Goal: Transaction & Acquisition: Purchase product/service

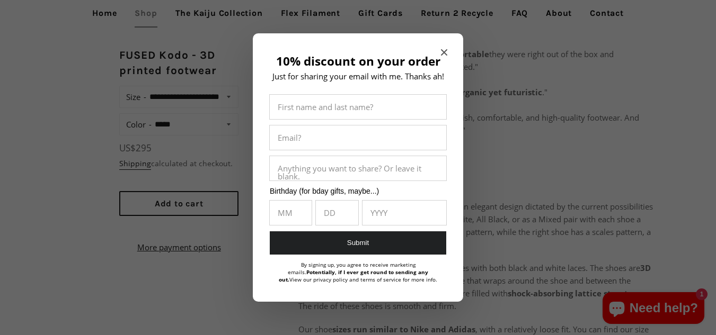
scroll to position [424, 0]
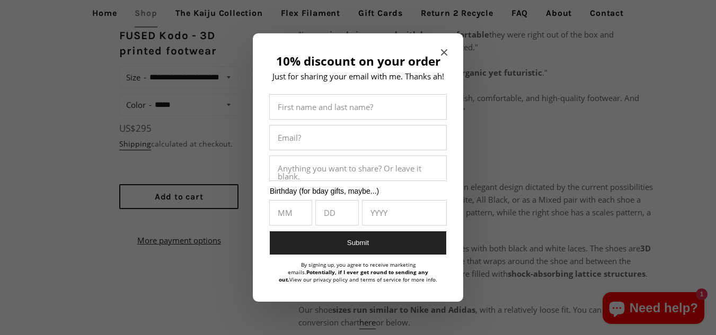
click at [444, 51] on icon "Close modal" at bounding box center [444, 52] width 6 height 6
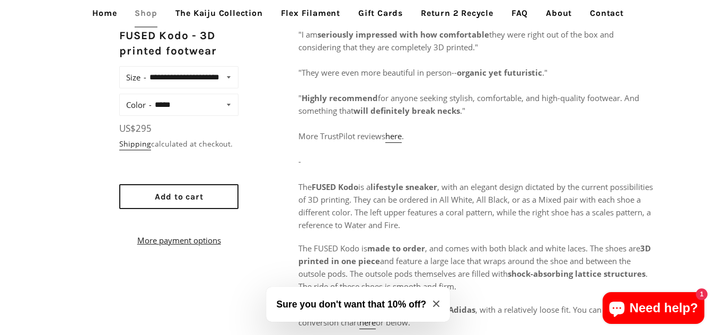
click at [188, 136] on p "Regular price US$295 Unit price / per" at bounding box center [178, 128] width 119 height 14
click at [155, 202] on span "Add to cart" at bounding box center [179, 197] width 49 height 10
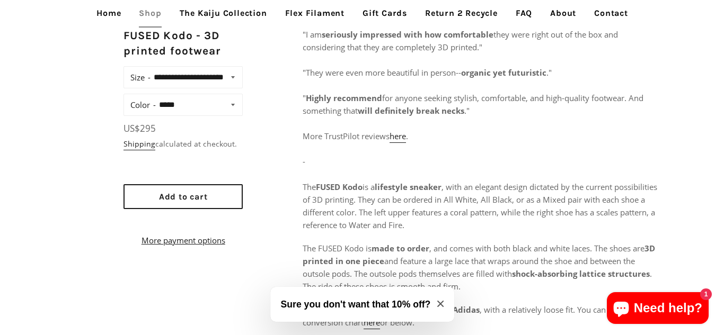
scroll to position [428, 0]
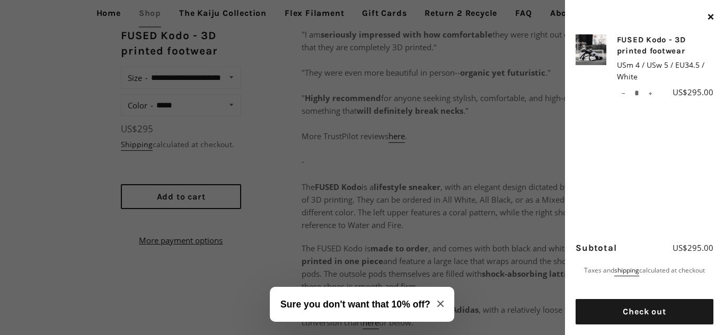
click at [437, 304] on icon "Close modal" at bounding box center [440, 304] width 6 height 6
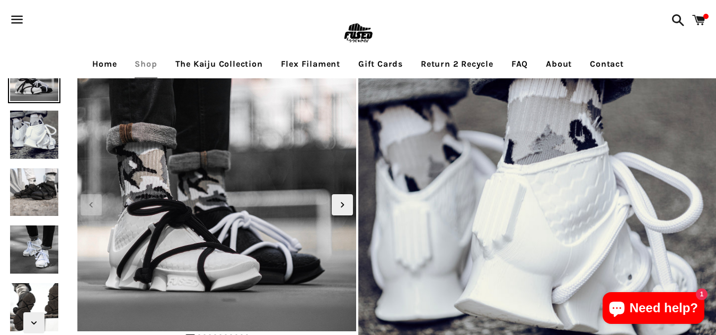
scroll to position [0, 0]
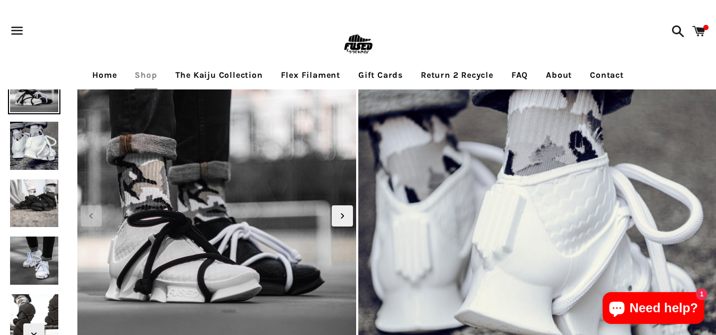
click at [700, 293] on span "1" at bounding box center [702, 295] width 12 height 12
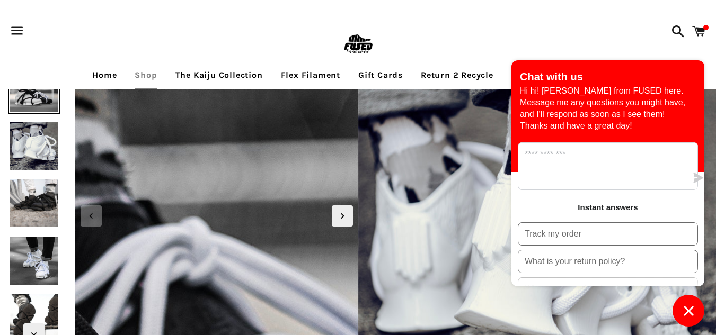
scroll to position [106, 0]
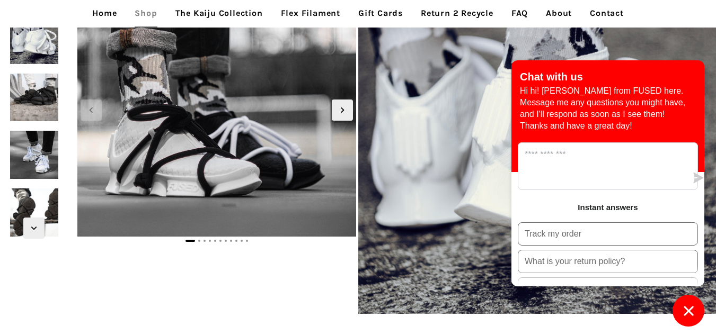
click at [689, 319] on icon "Chat window" at bounding box center [689, 311] width 16 height 16
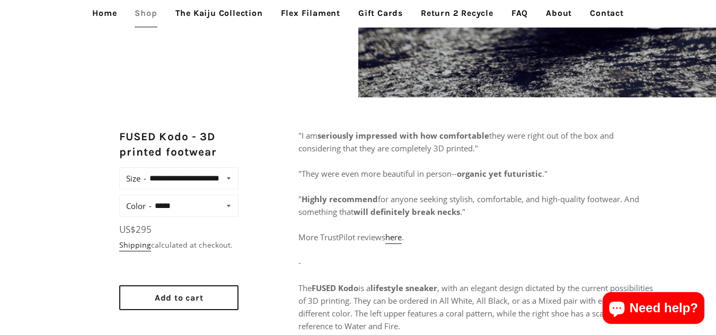
scroll to position [354, 0]
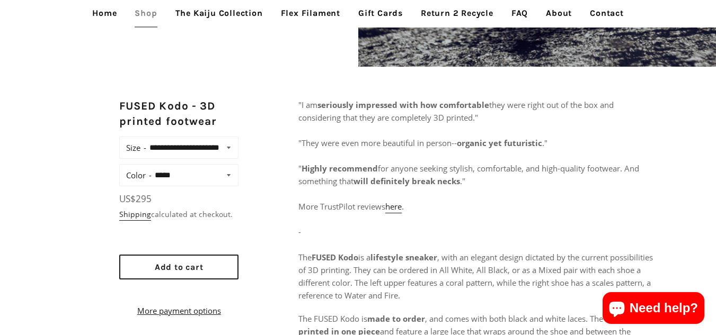
click at [135, 183] on label "Color" at bounding box center [138, 175] width 25 height 15
click at [152, 183] on select "**********" at bounding box center [194, 175] width 85 height 15
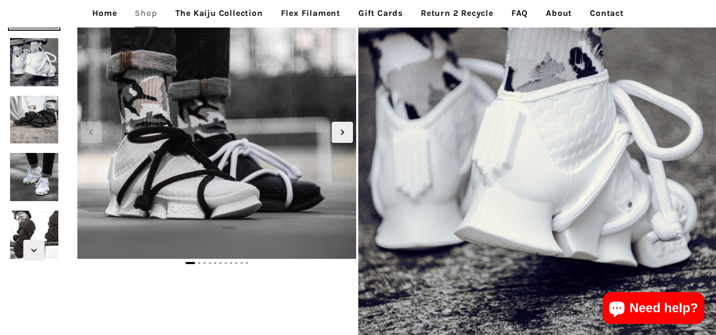
scroll to position [0, 0]
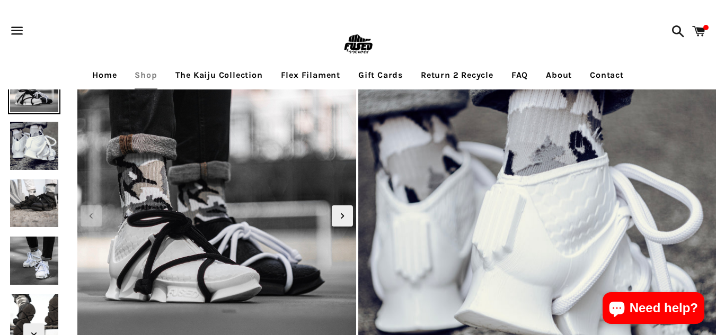
click at [554, 72] on link "About" at bounding box center [559, 75] width 42 height 27
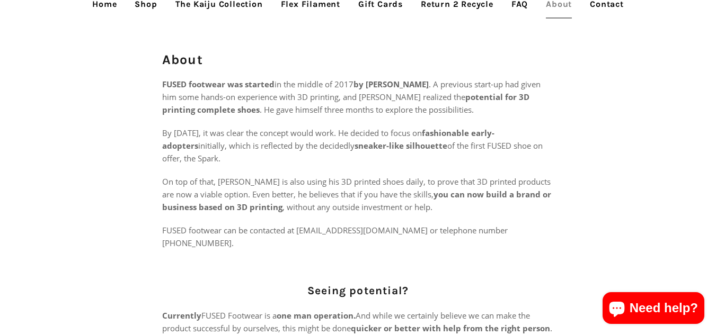
scroll to position [106, 0]
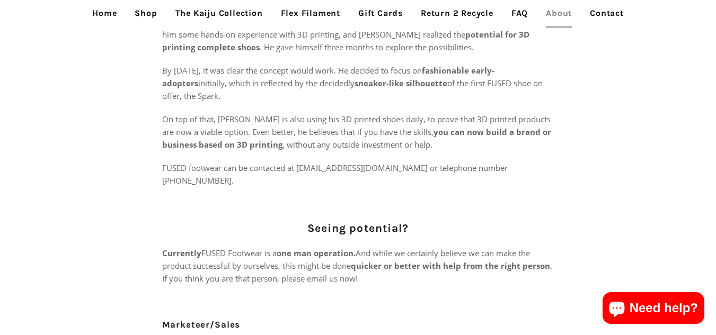
click at [682, 317] on button "Need help?" at bounding box center [654, 309] width 102 height 32
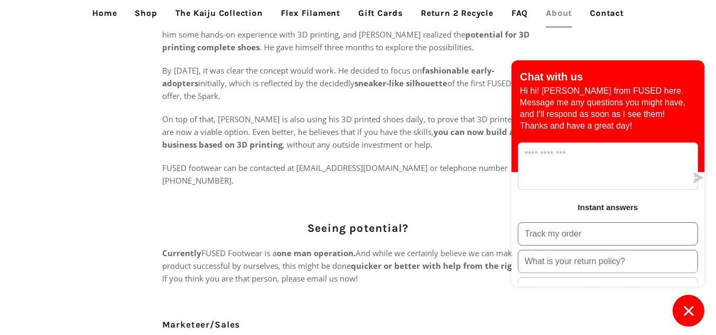
click at [688, 304] on icon "Chat window" at bounding box center [689, 311] width 16 height 16
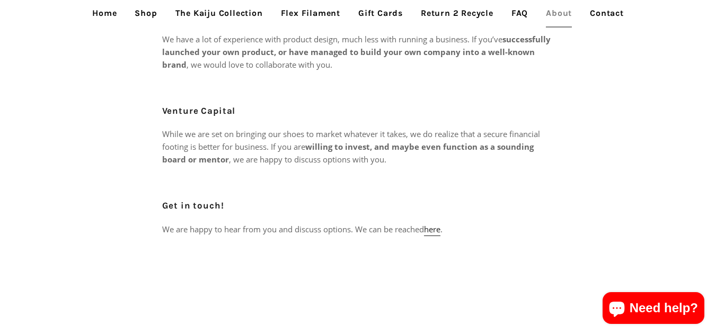
scroll to position [530, 0]
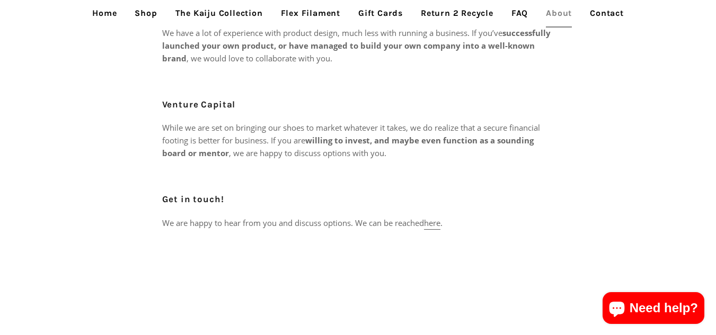
click at [437, 218] on link "here" at bounding box center [432, 224] width 16 height 12
